Goal: Transaction & Acquisition: Purchase product/service

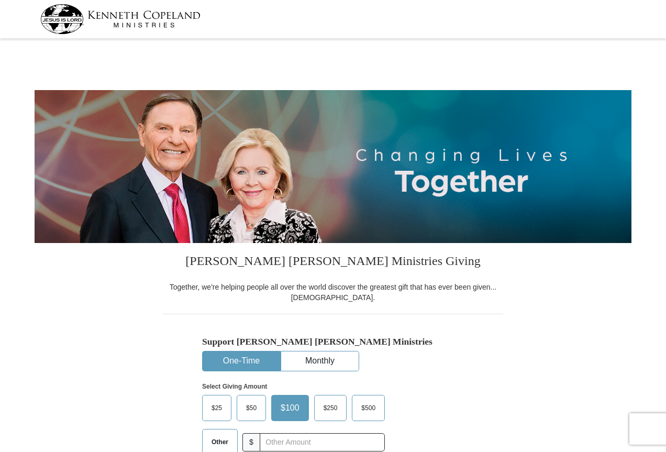
select select "NY"
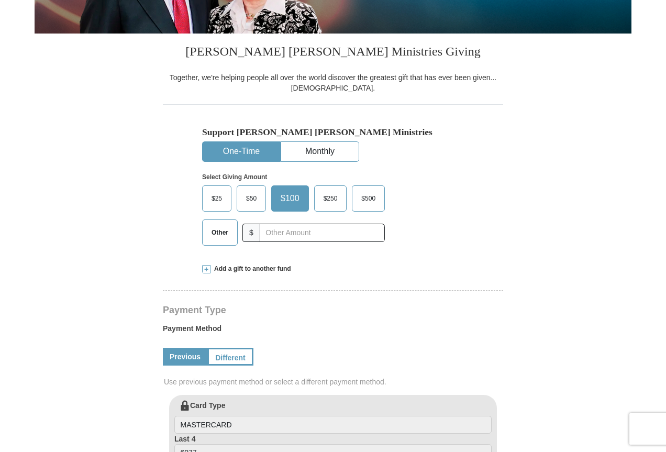
click at [232, 153] on button "One-Time" at bounding box center [241, 151] width 77 height 19
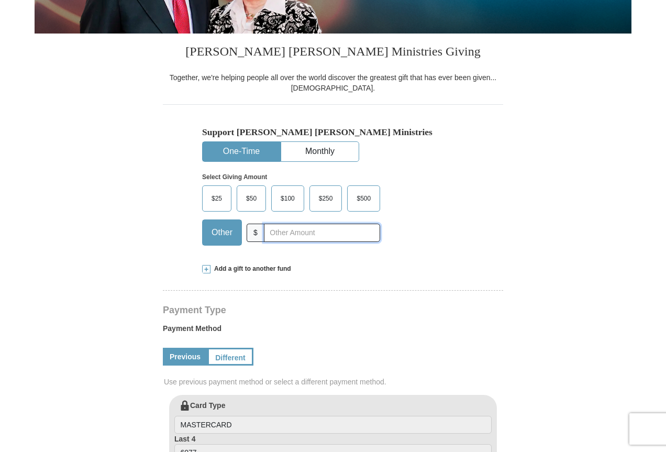
click at [283, 237] on input "text" at bounding box center [322, 232] width 116 height 18
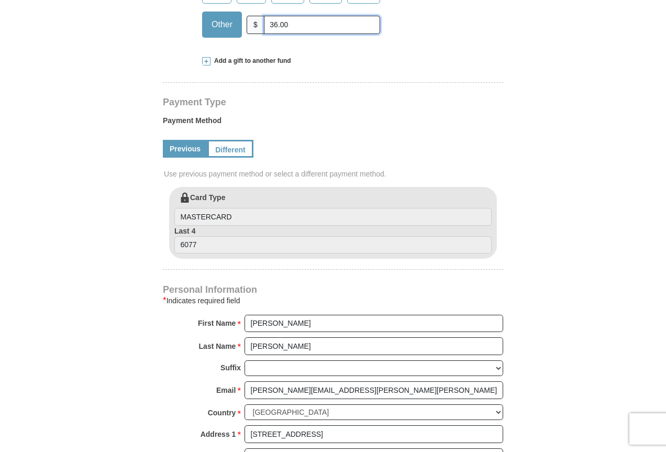
scroll to position [419, 0]
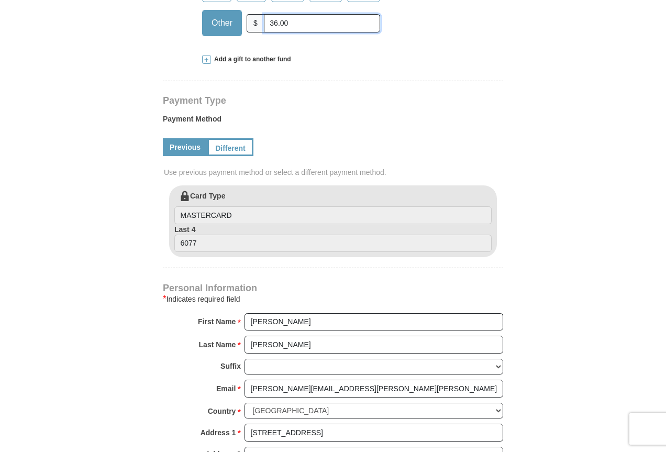
type input "36.00"
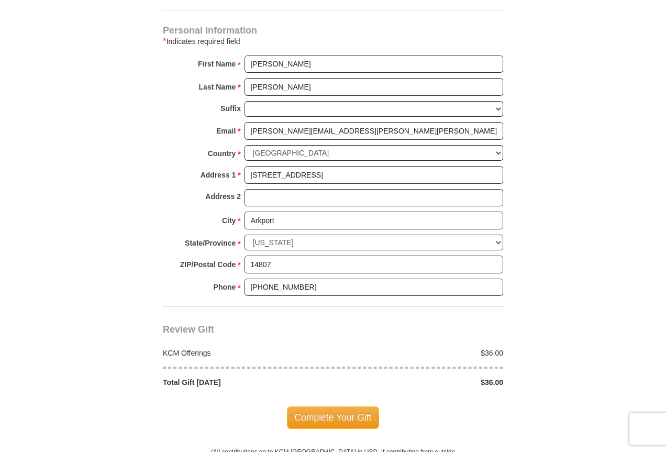
scroll to position [785, 0]
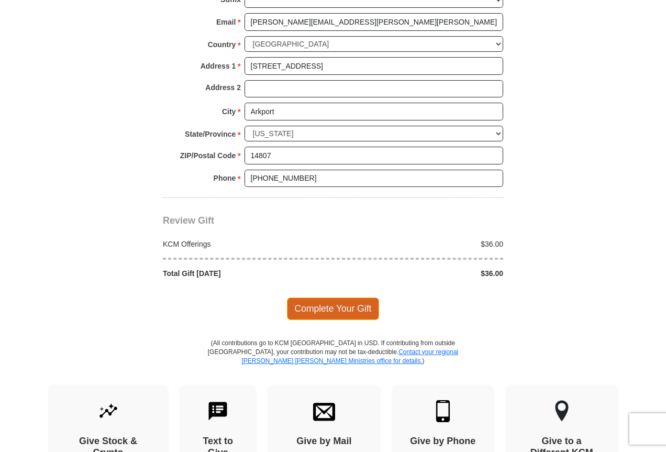
click at [312, 310] on span "Complete Your Gift" at bounding box center [333, 308] width 93 height 22
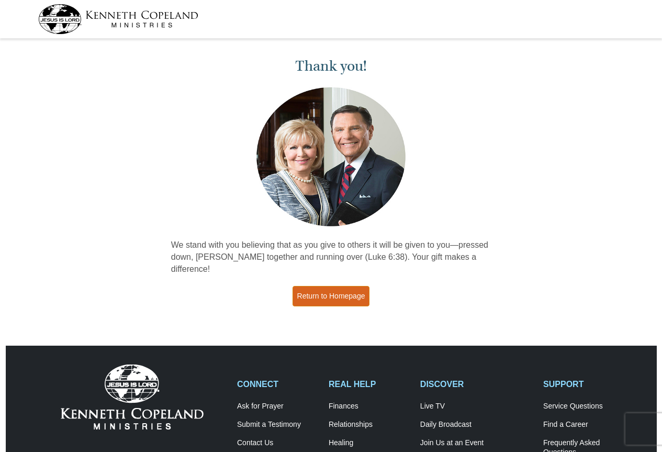
click at [321, 286] on link "Return to Homepage" at bounding box center [331, 296] width 77 height 20
